Goal: Task Accomplishment & Management: Manage account settings

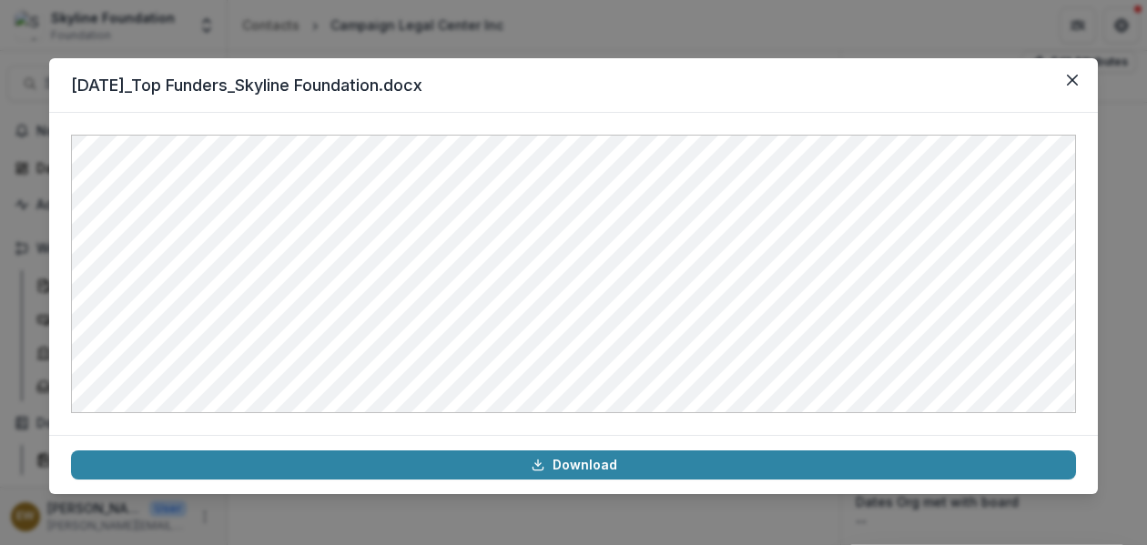
click at [539, 25] on div "[DATE]_Top Funders_Skyline Foundation.docx Download" at bounding box center [573, 272] width 1147 height 545
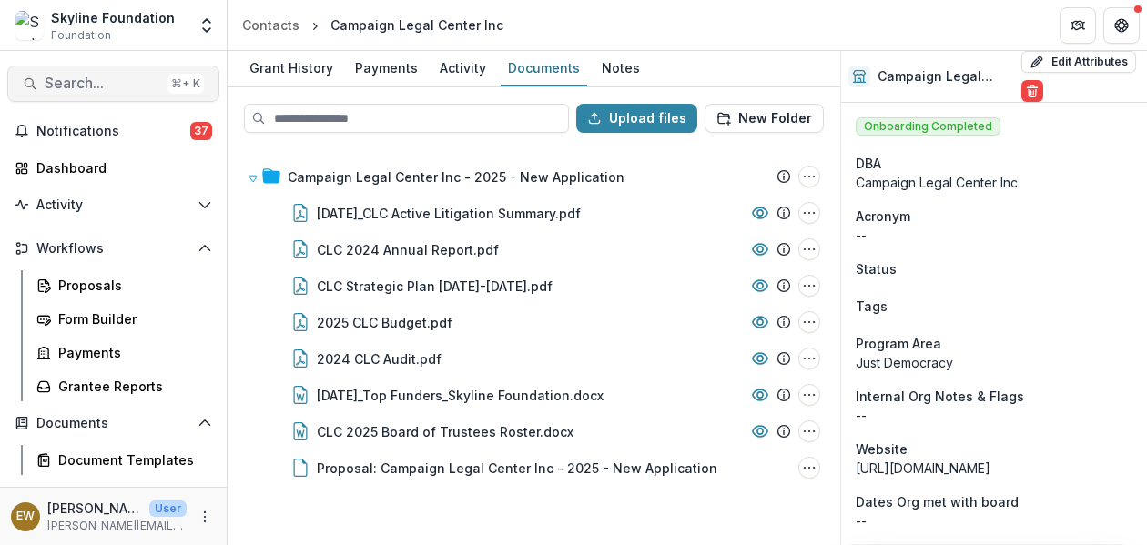
click at [80, 83] on span "Search..." at bounding box center [103, 83] width 116 height 17
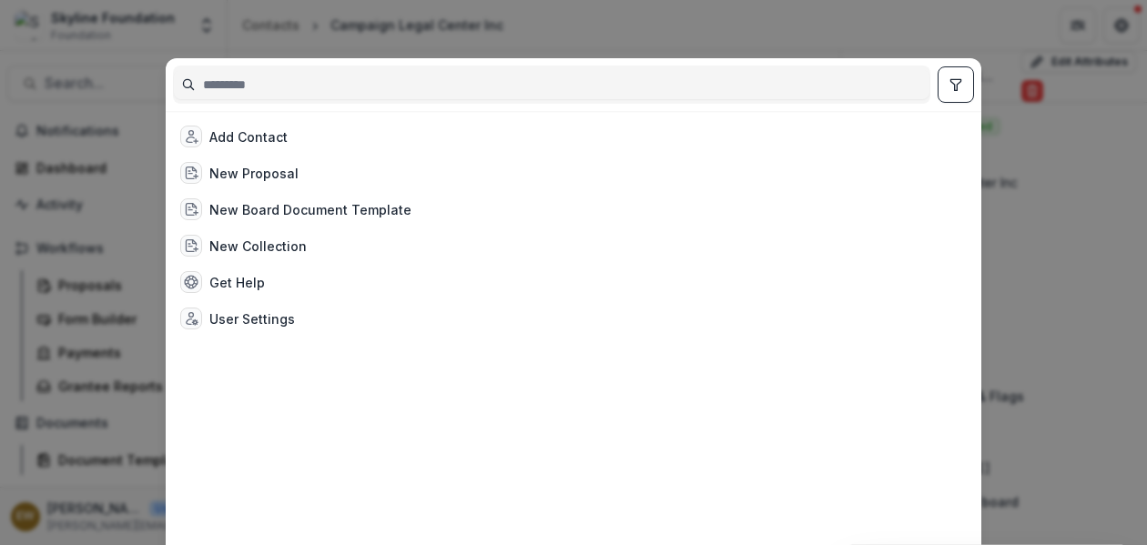
click at [276, 84] on input at bounding box center [552, 84] width 756 height 29
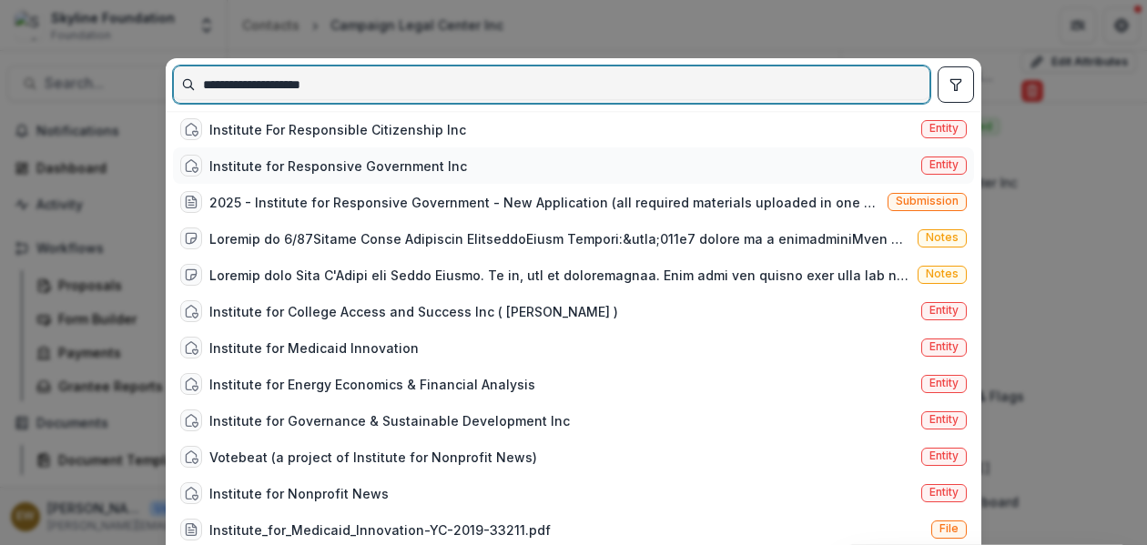
type input "**********"
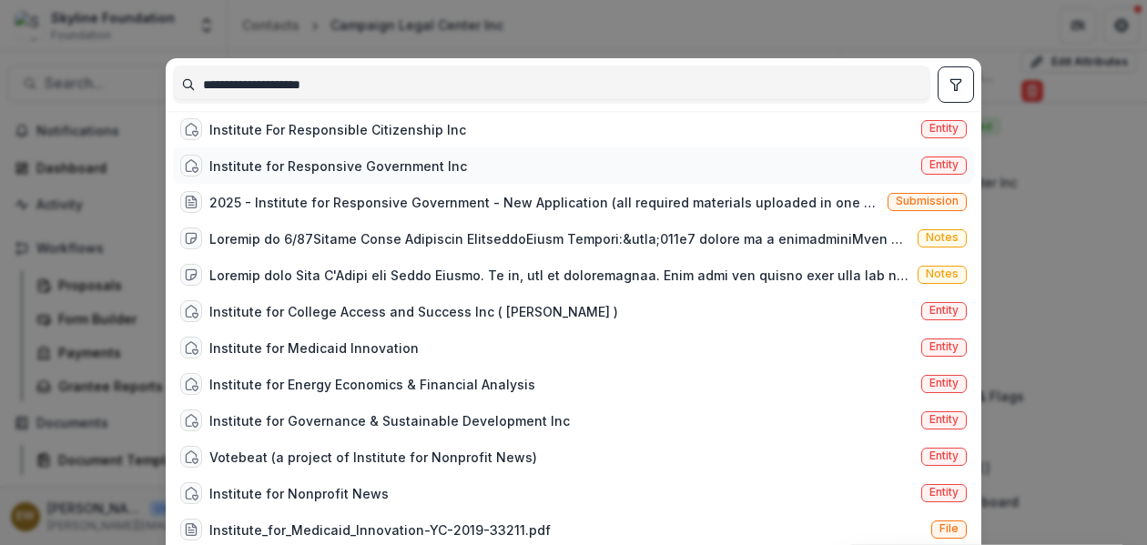
click at [380, 167] on div "Institute for Responsive Government Inc" at bounding box center [338, 166] width 258 height 19
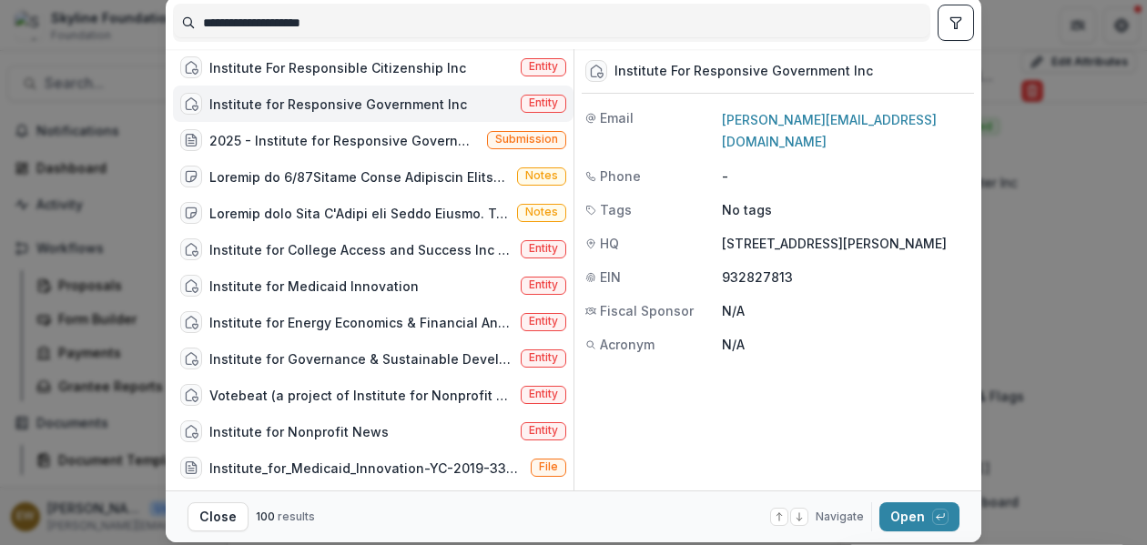
scroll to position [117, 0]
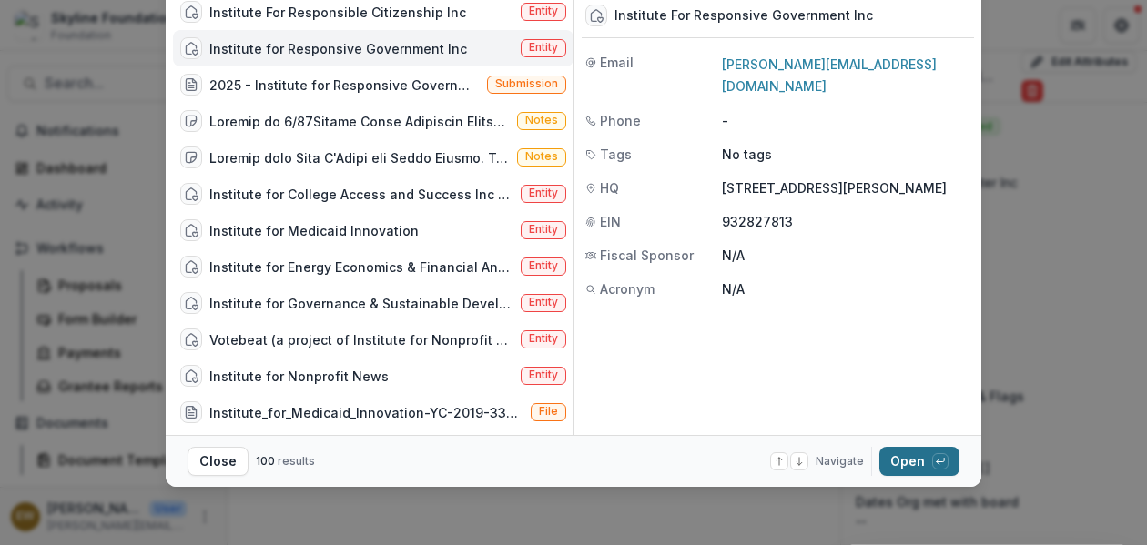
click at [904, 464] on button "Open with enter key" at bounding box center [919, 461] width 80 height 29
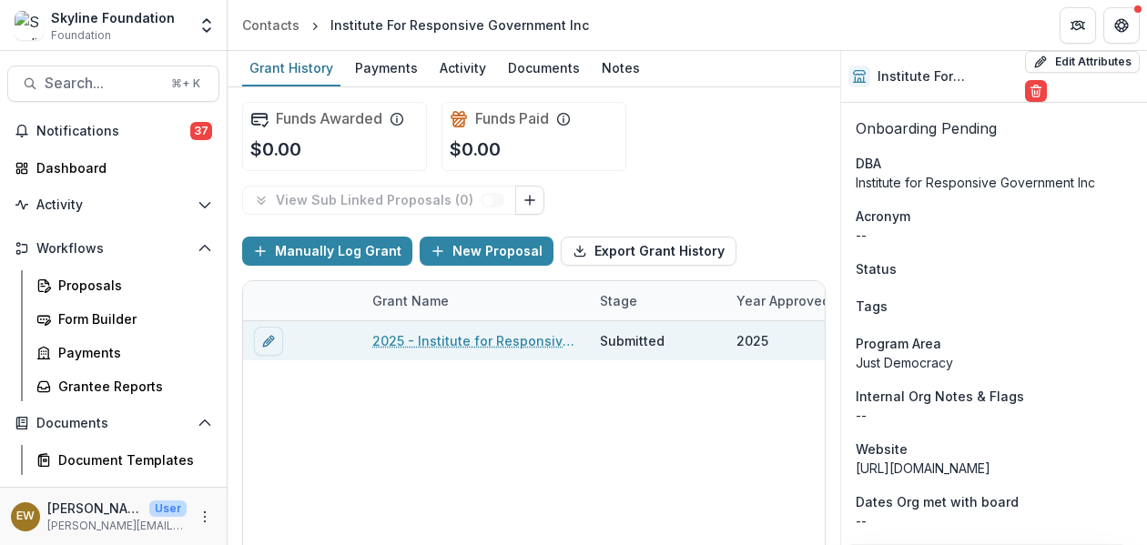
click at [542, 340] on link "2025 - Institute for Responsive Government - New Application" at bounding box center [475, 340] width 206 height 19
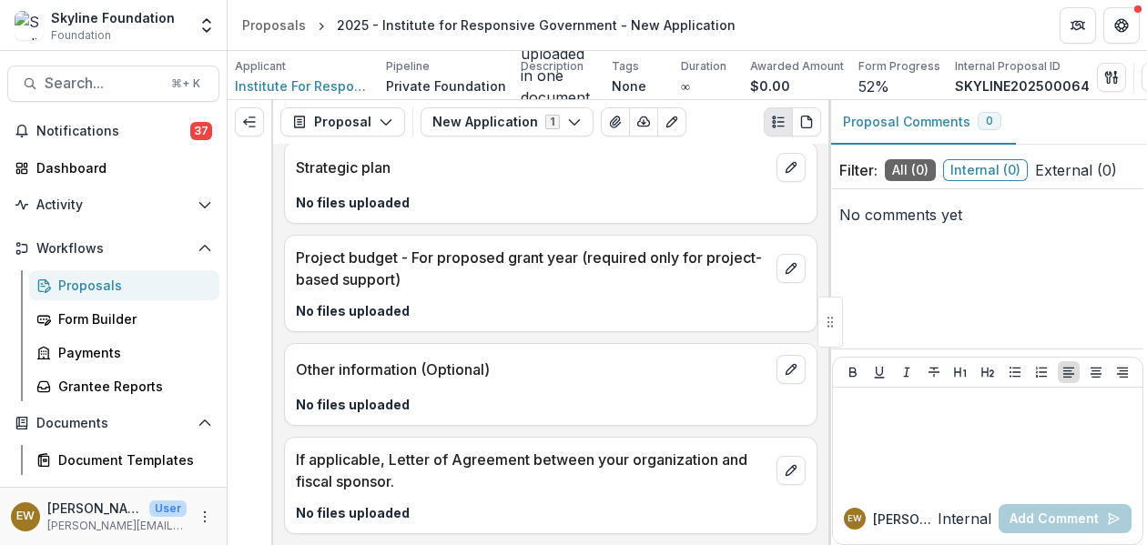
scroll to position [5426, 0]
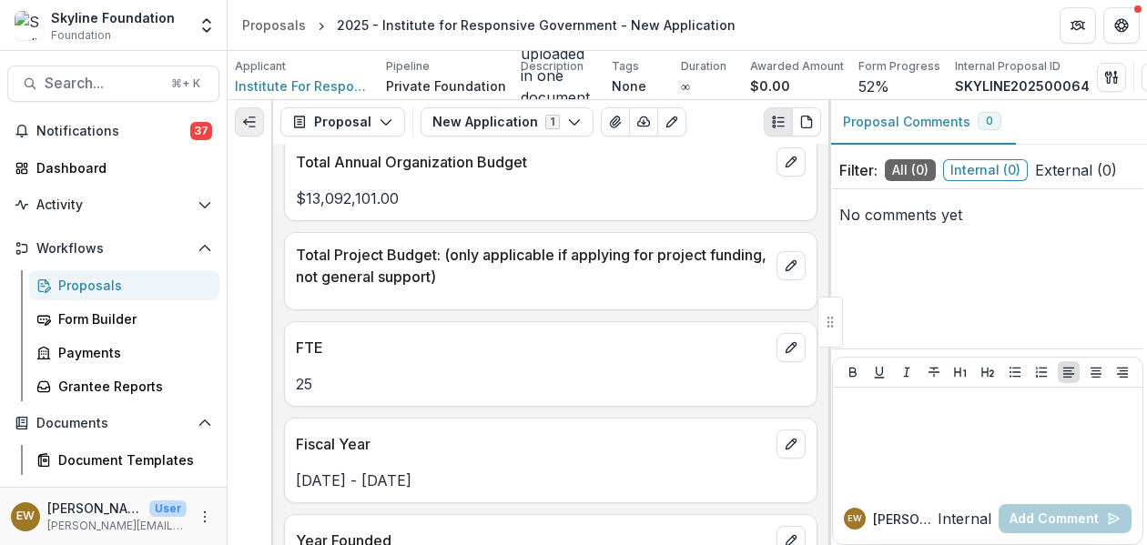
click at [242, 120] on button "Expand left" at bounding box center [249, 121] width 29 height 29
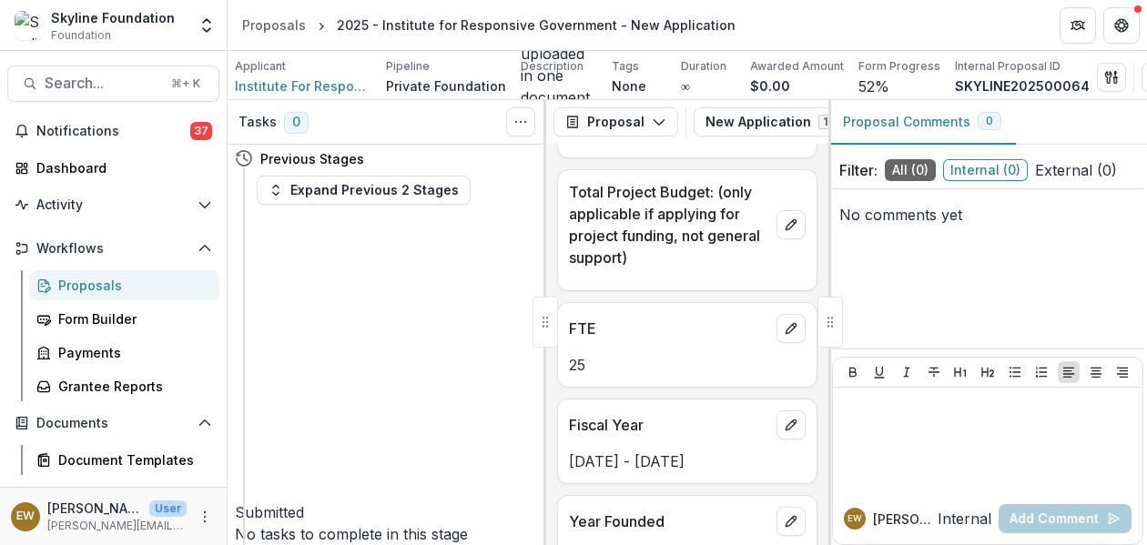
scroll to position [4, 0]
click at [419, 544] on button "Move to Internal Review" at bounding box center [330, 555] width 191 height 22
select select "**********"
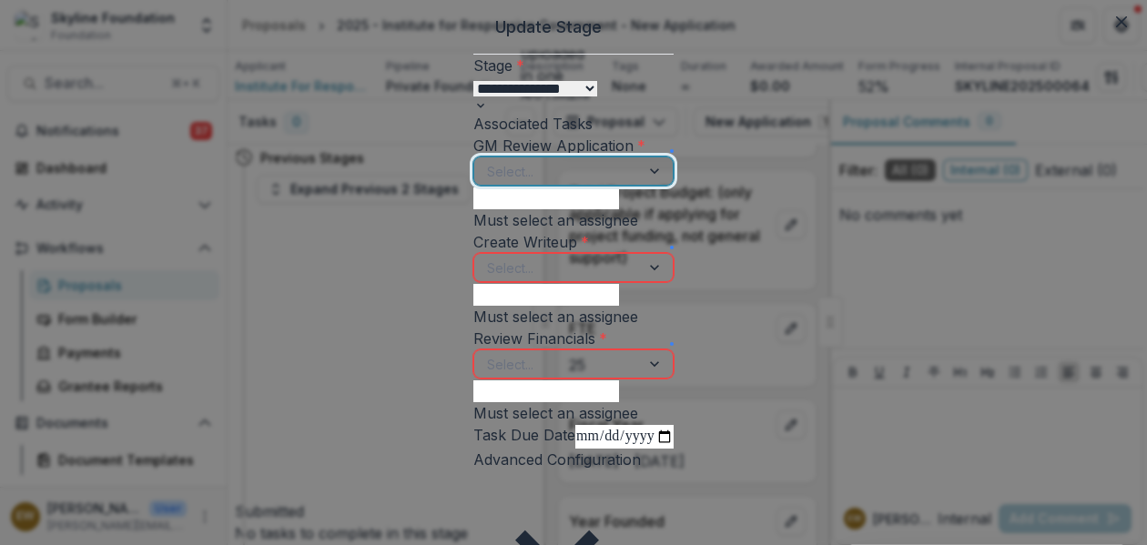
click at [487, 183] on div at bounding box center [557, 171] width 140 height 23
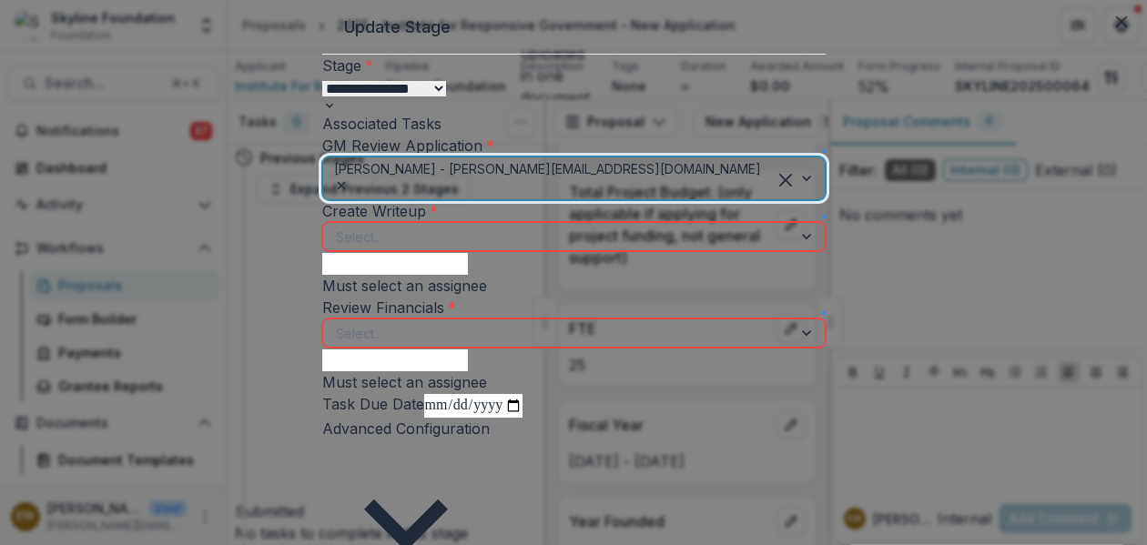
click at [445, 297] on div "Create Writeup * Select... Must select an assignee" at bounding box center [573, 248] width 503 height 96
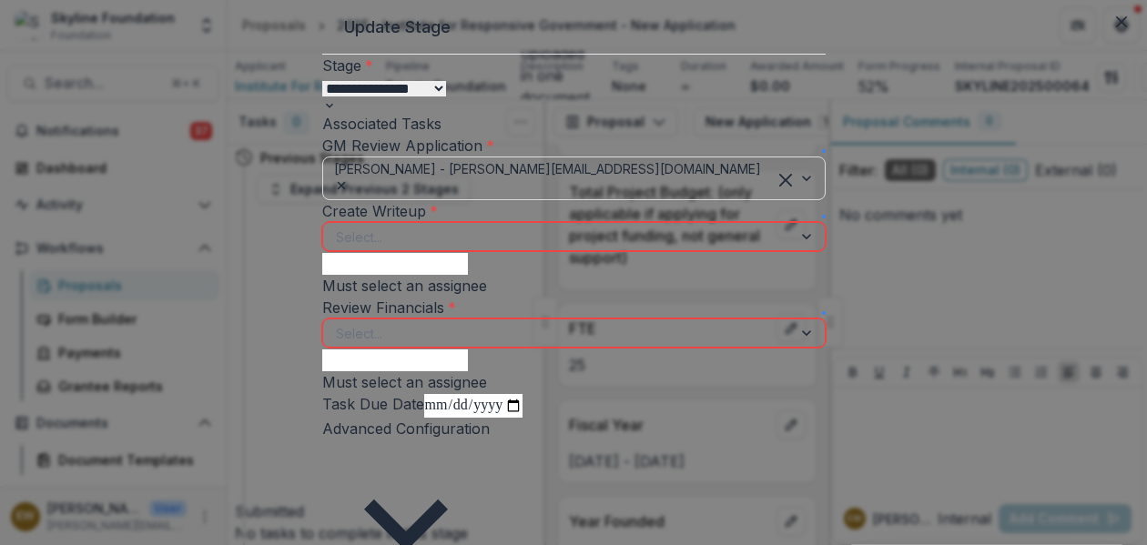
click at [449, 249] on div at bounding box center [557, 237] width 443 height 23
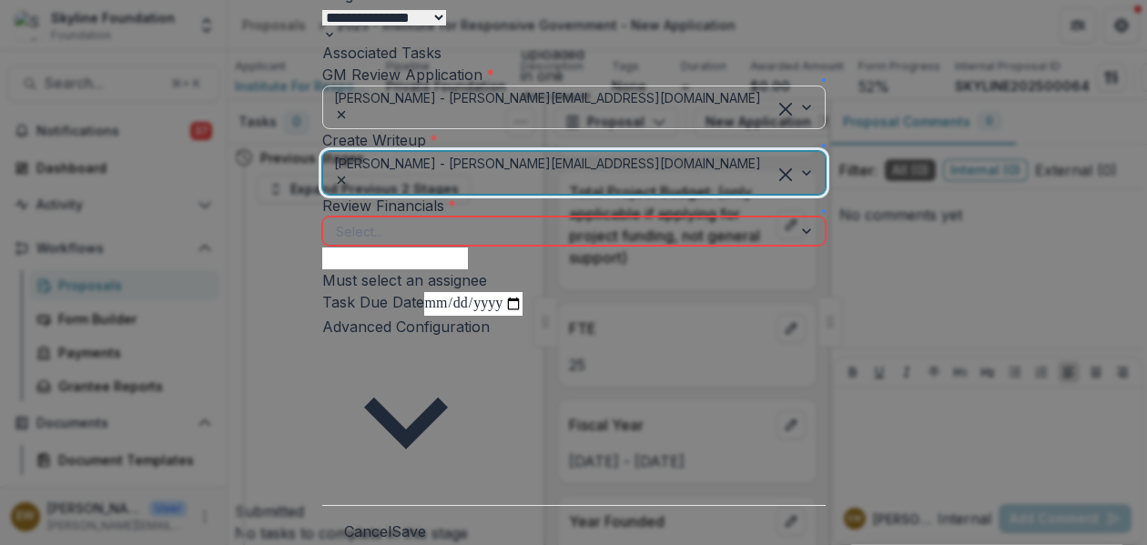
scroll to position [141, 0]
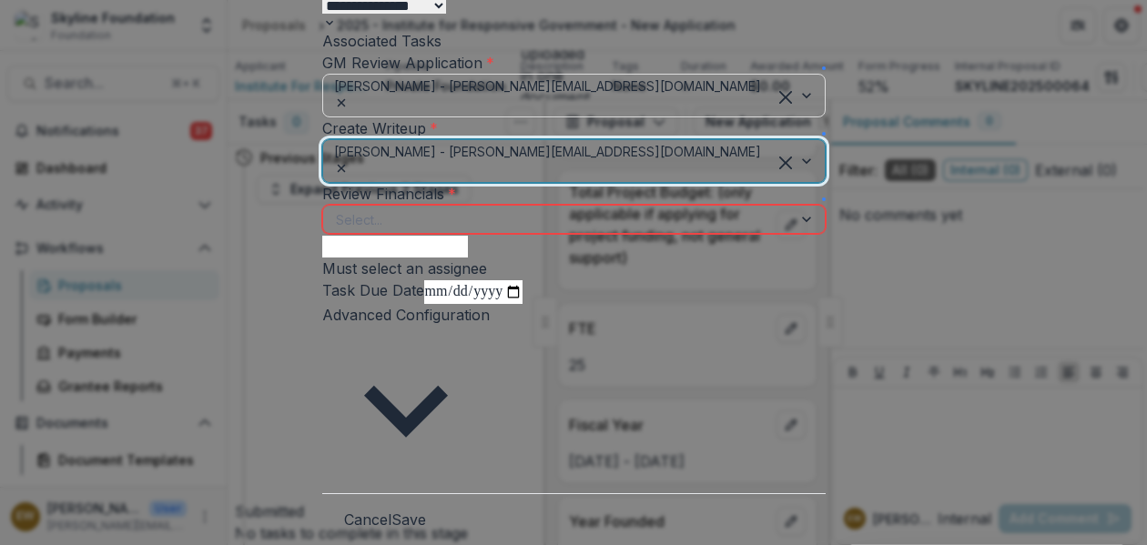
click at [349, 176] on icon "Remove Eddie Whitfield - eddie@skylinefoundation.org" at bounding box center [341, 168] width 15 height 15
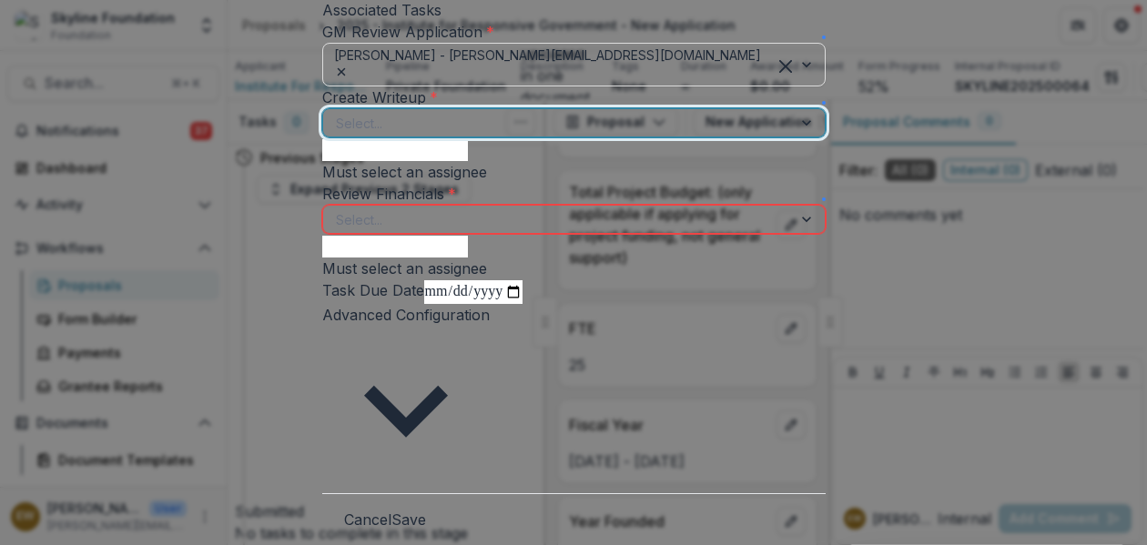
click at [532, 135] on div at bounding box center [557, 123] width 443 height 23
click at [644, 108] on div "Create Writeup *" at bounding box center [573, 97] width 503 height 22
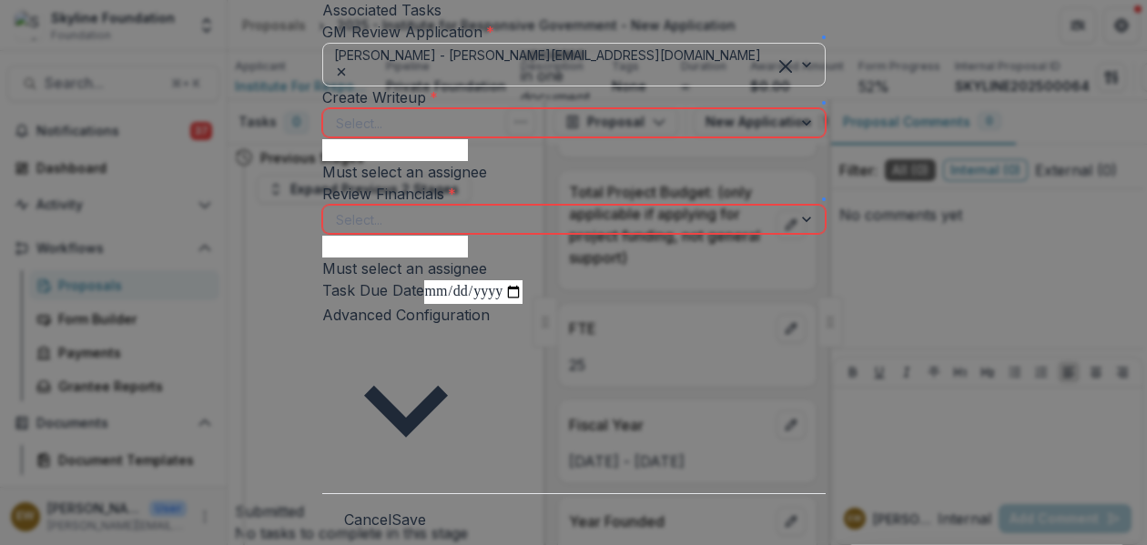
click at [826, 105] on span at bounding box center [824, 103] width 4 height 4
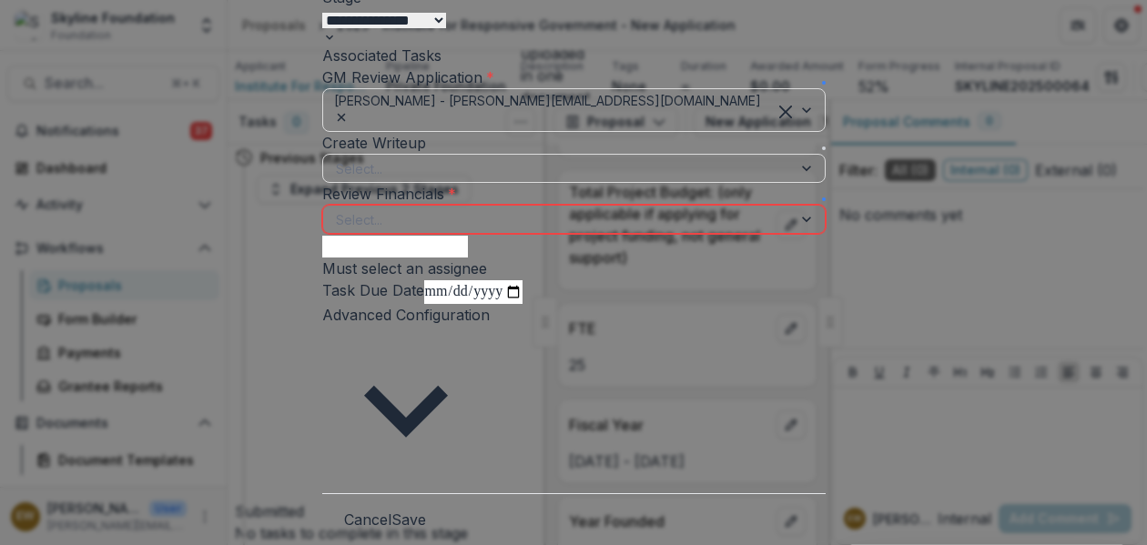
click at [441, 231] on div at bounding box center [557, 219] width 443 height 23
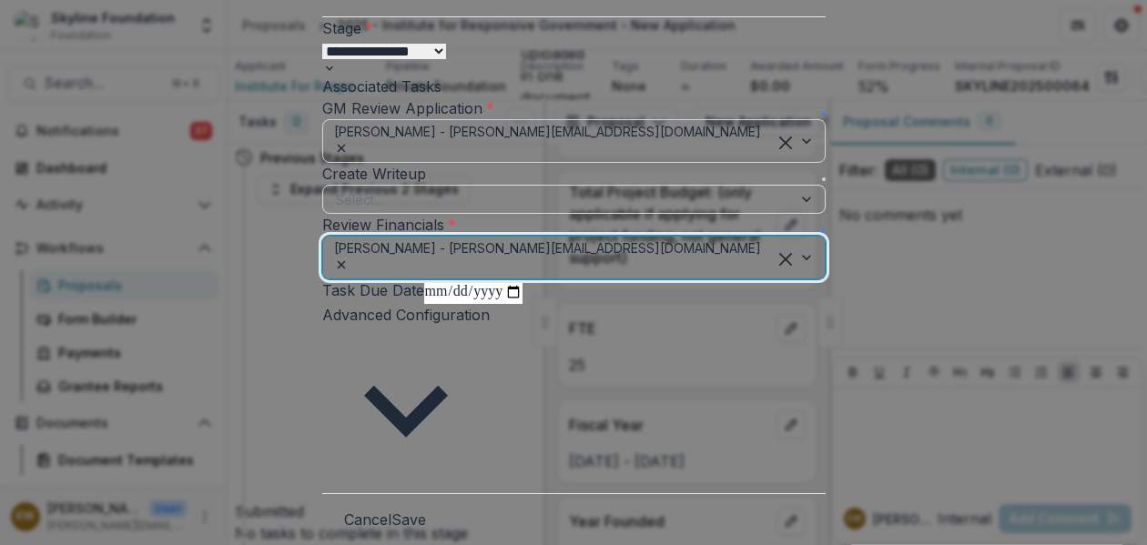
click at [349, 147] on icon "Remove Roxanne Hanson - roxanne@skylinefoundation.org" at bounding box center [341, 148] width 15 height 15
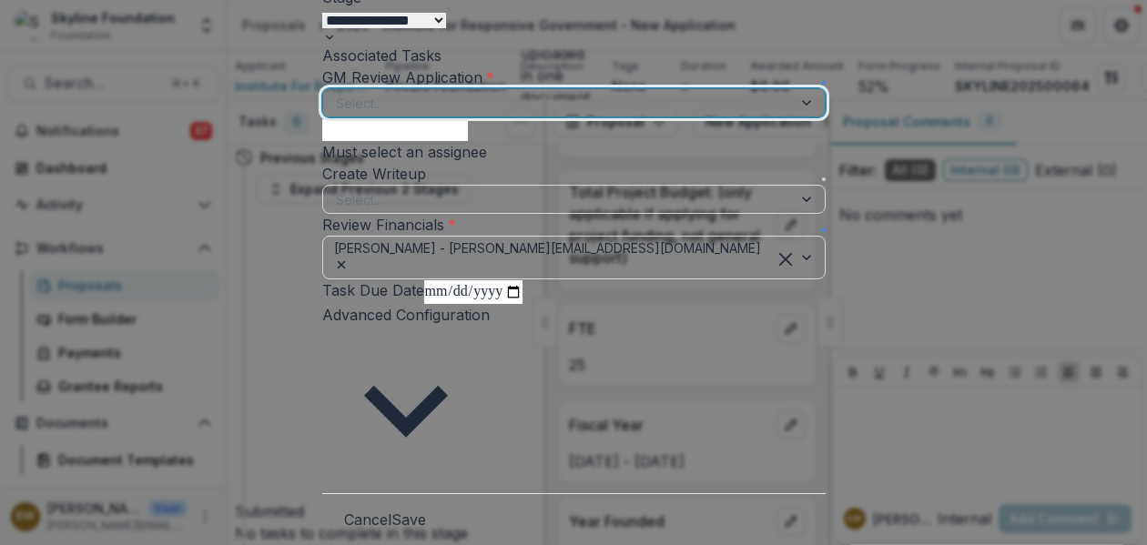
click at [558, 115] on div at bounding box center [557, 103] width 443 height 23
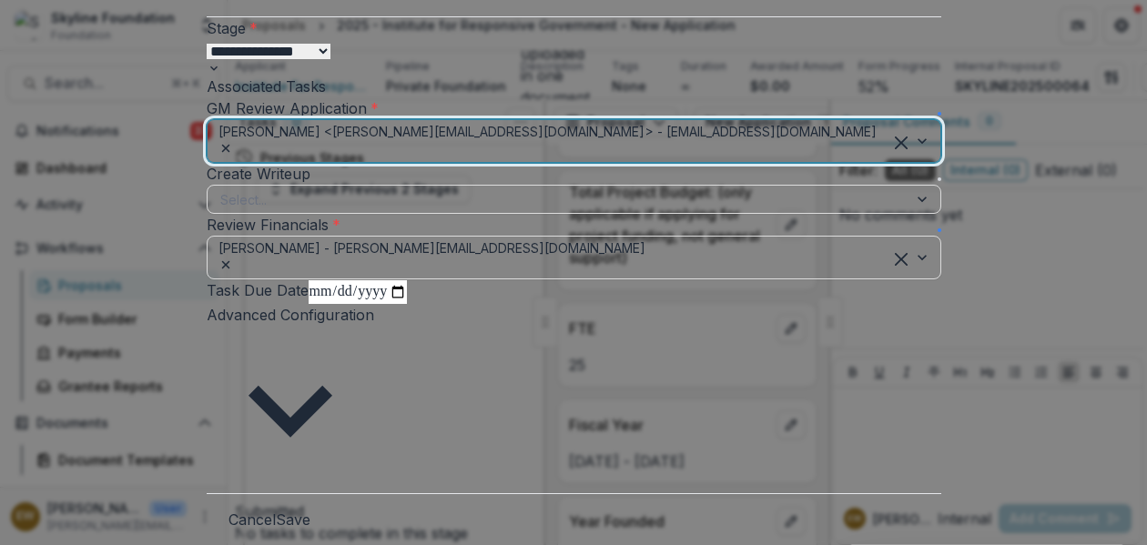
click at [862, 509] on footer "Cancel Save" at bounding box center [574, 519] width 735 height 52
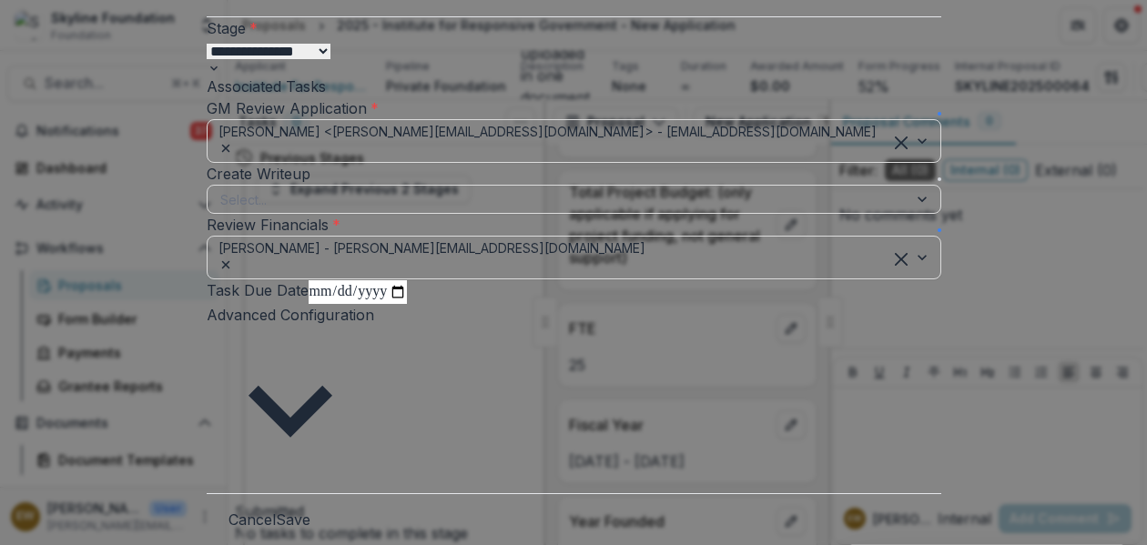
click at [310, 512] on button "Save" at bounding box center [293, 520] width 35 height 22
